Goal: Information Seeking & Learning: Check status

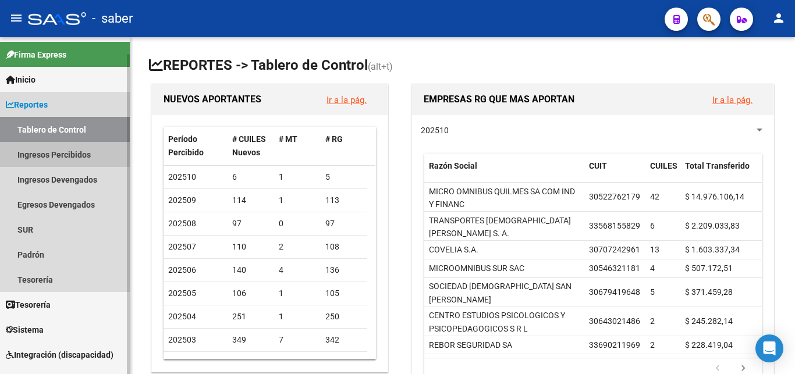
click at [88, 160] on link "Ingresos Percibidos" at bounding box center [65, 154] width 130 height 25
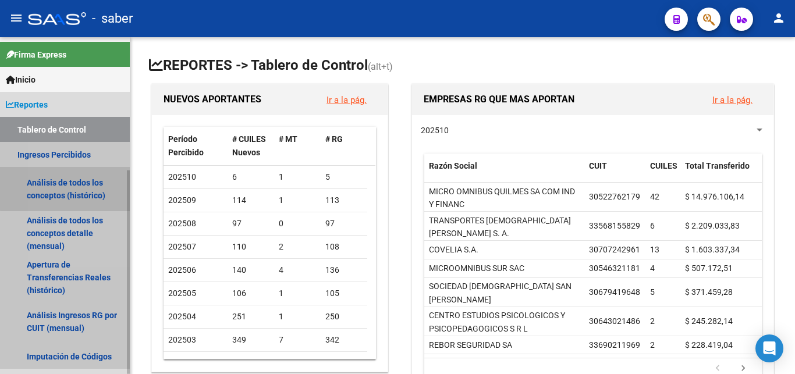
click at [88, 180] on link "Análisis de todos los conceptos (histórico)" at bounding box center [65, 189] width 130 height 44
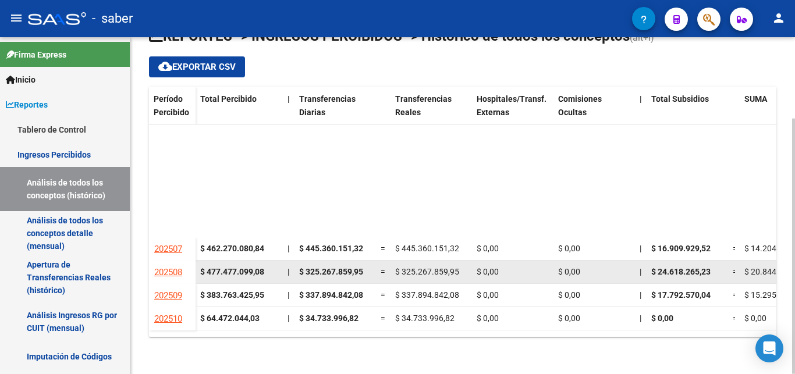
scroll to position [149, 0]
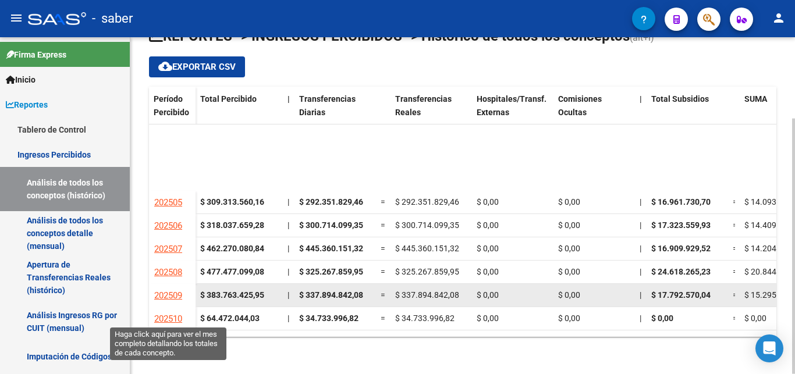
click at [177, 306] on link "202509" at bounding box center [168, 295] width 29 height 21
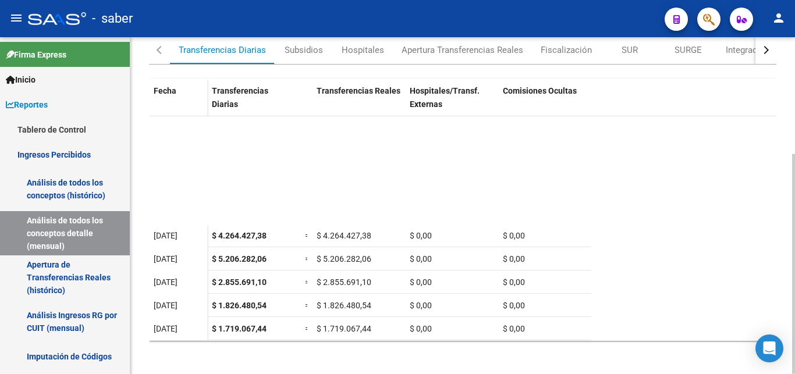
scroll to position [179, 0]
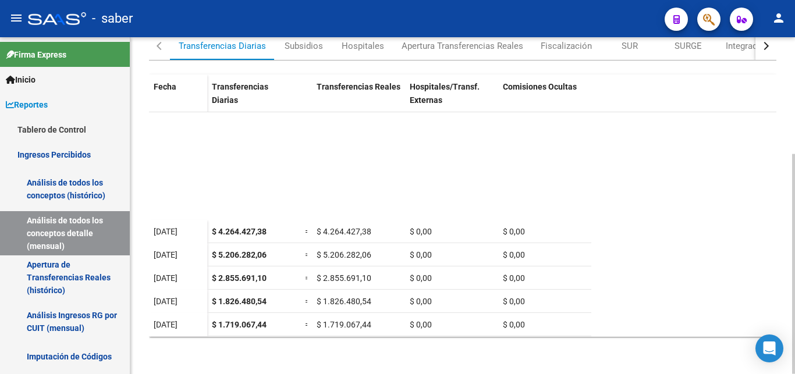
click at [254, 50] on div "Transferencias Diarias" at bounding box center [222, 46] width 87 height 13
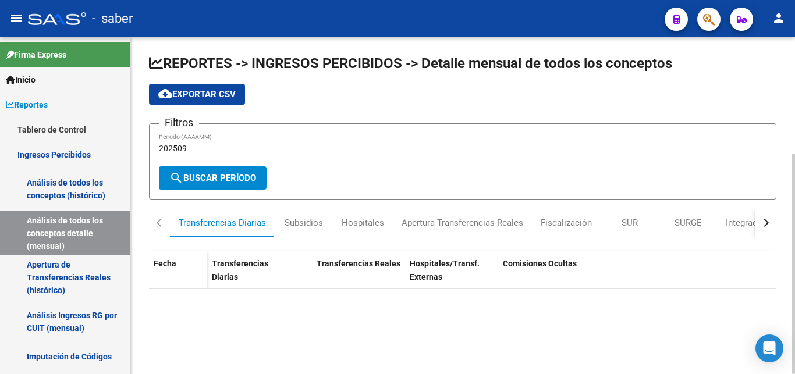
scroll to position [1, 0]
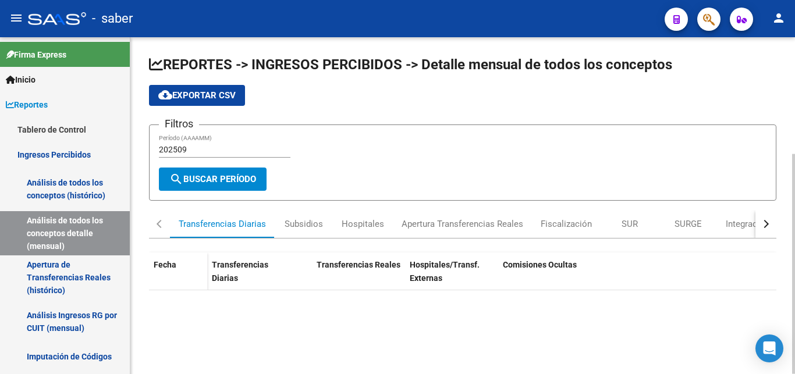
click at [204, 147] on input "202509" at bounding box center [224, 150] width 131 height 10
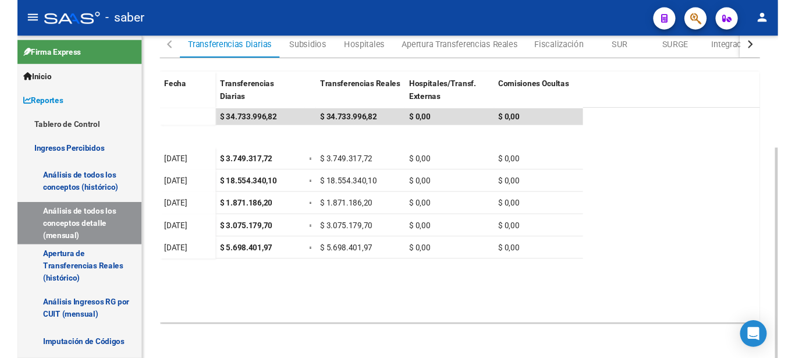
scroll to position [26, 0]
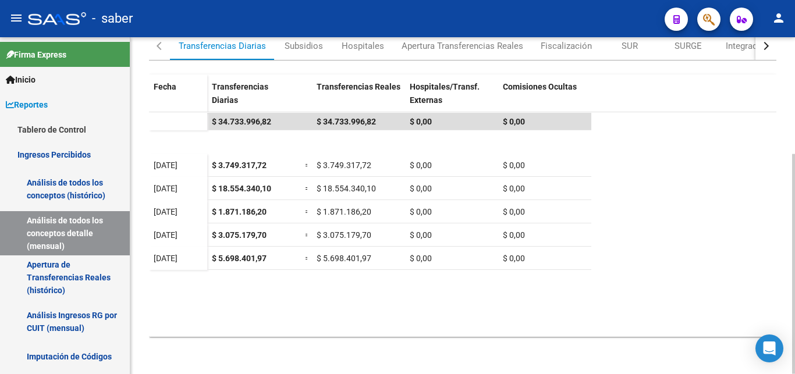
type input "202510"
